Goal: Find specific page/section: Find specific page/section

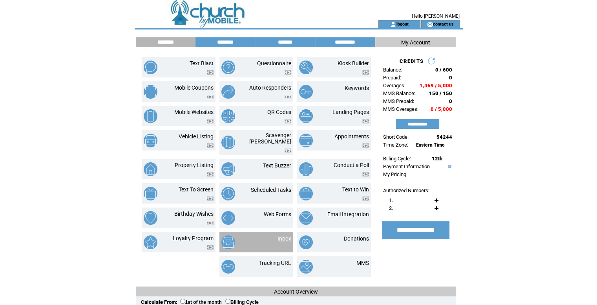
click at [287, 235] on link "Inbox" at bounding box center [285, 238] width 14 height 6
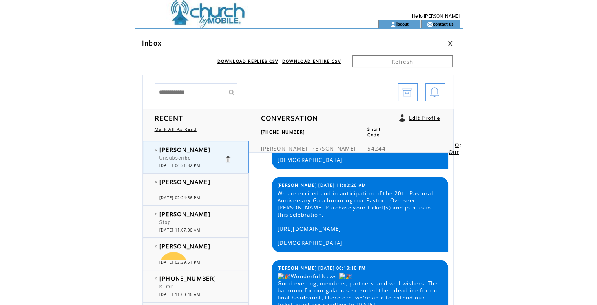
click at [215, 17] on td at bounding box center [243, 10] width 216 height 20
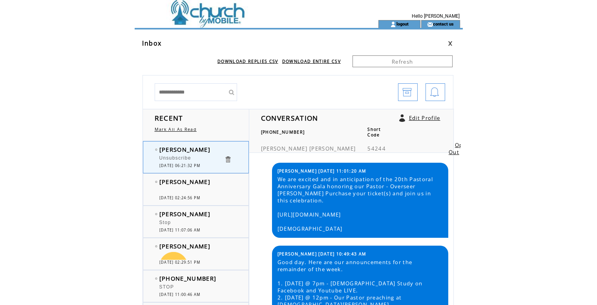
scroll to position [1012, 0]
